Goal: Task Accomplishment & Management: Complete application form

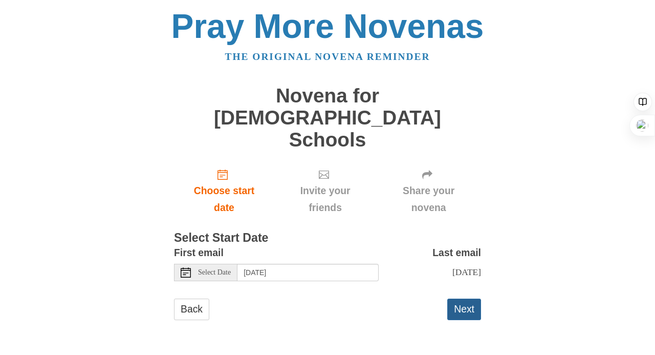
click at [467, 298] on button "Next" at bounding box center [464, 308] width 34 height 21
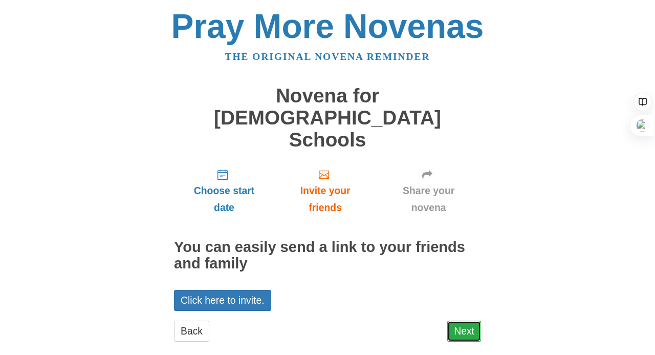
click at [467, 320] on link "Next" at bounding box center [464, 330] width 34 height 21
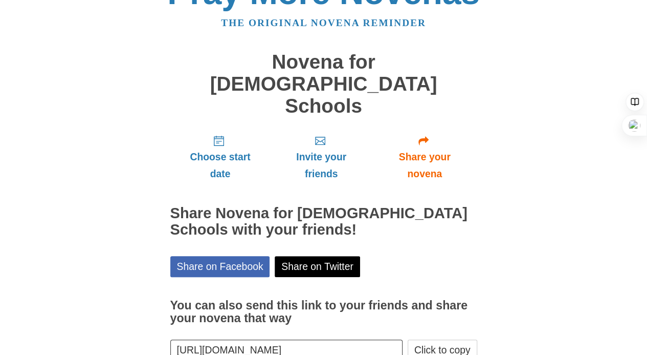
scroll to position [55, 0]
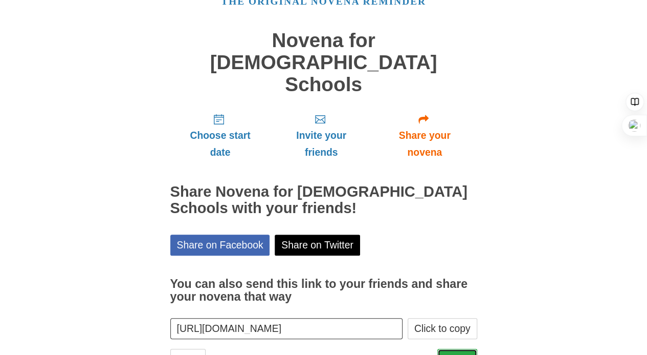
click at [459, 348] on link "Finish" at bounding box center [457, 358] width 40 height 21
